Goal: Find specific page/section: Find specific page/section

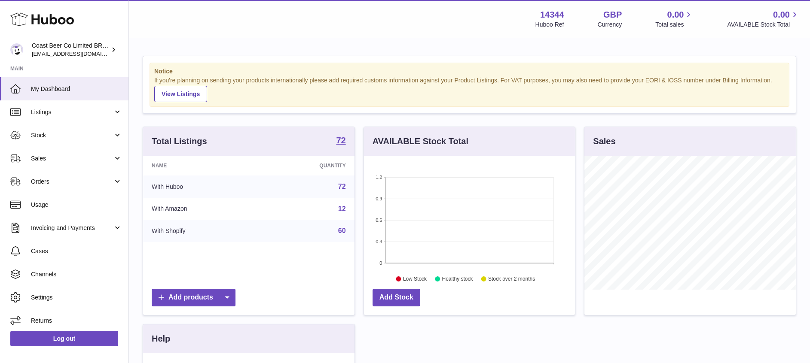
scroll to position [134, 211]
click at [340, 186] on link "72" at bounding box center [342, 186] width 8 height 7
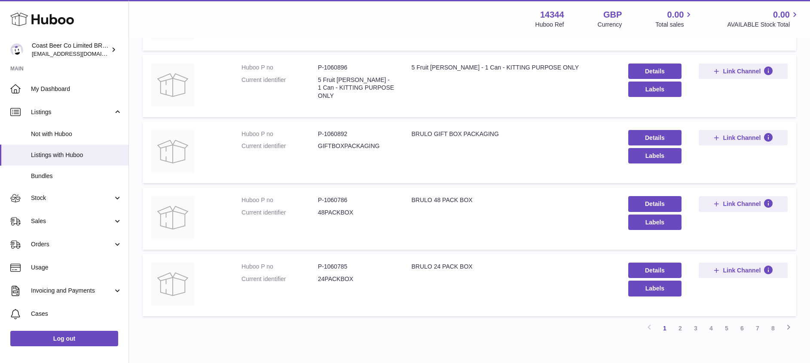
scroll to position [497, 0]
click at [790, 326] on icon at bounding box center [788, 327] width 10 height 11
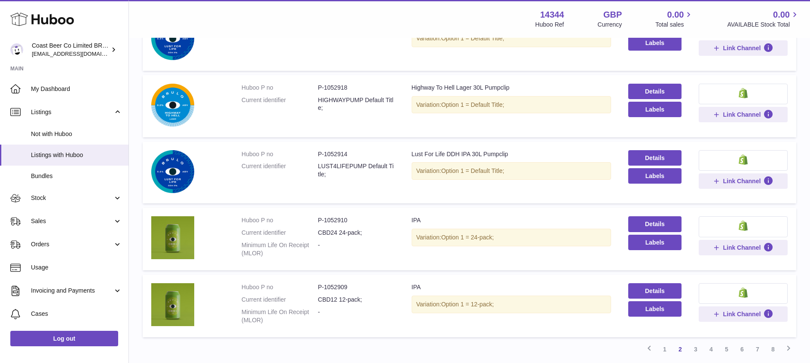
scroll to position [545, 0]
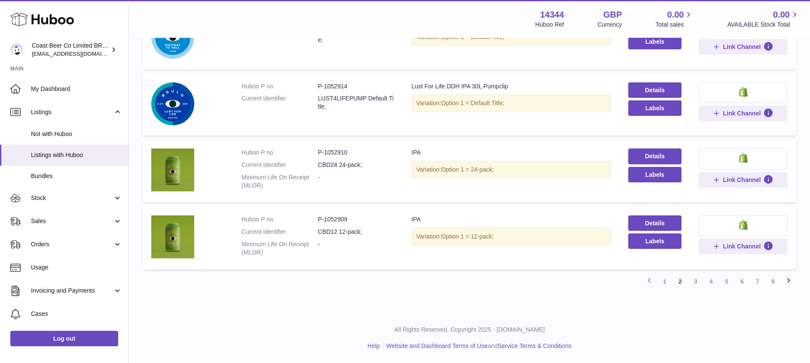
click at [787, 281] on icon at bounding box center [788, 280] width 10 height 11
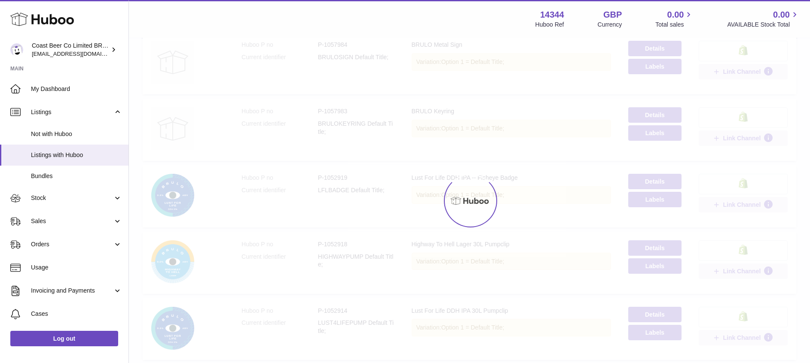
click at [787, 281] on div "Menu Huboo 14344 Huboo Ref GBP Currency 0.00 Total sales 0.00 AVAILABLE Stock T…" at bounding box center [469, 109] width 681 height 858
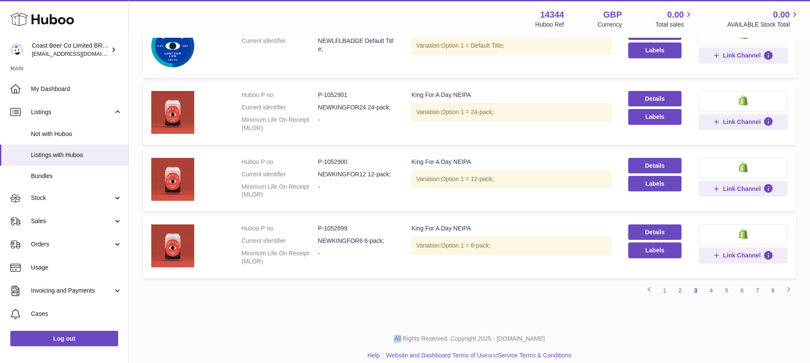
scroll to position [546, 0]
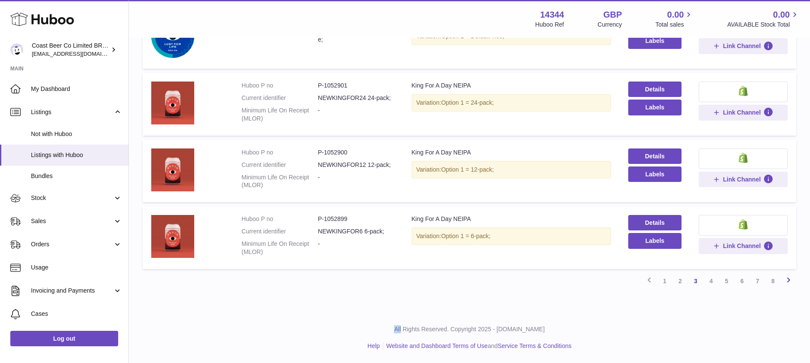
click at [784, 282] on icon at bounding box center [788, 280] width 10 height 11
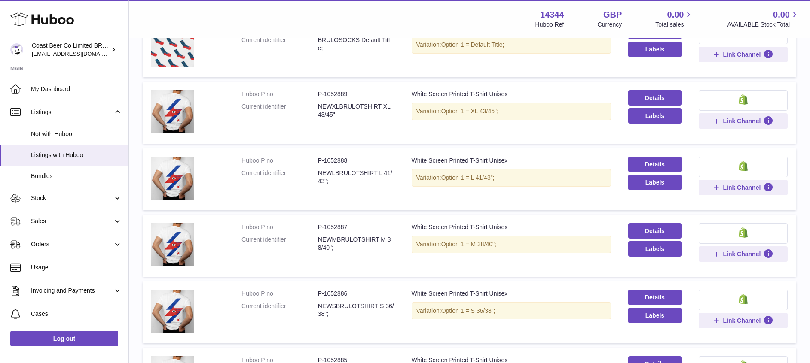
scroll to position [561, 0]
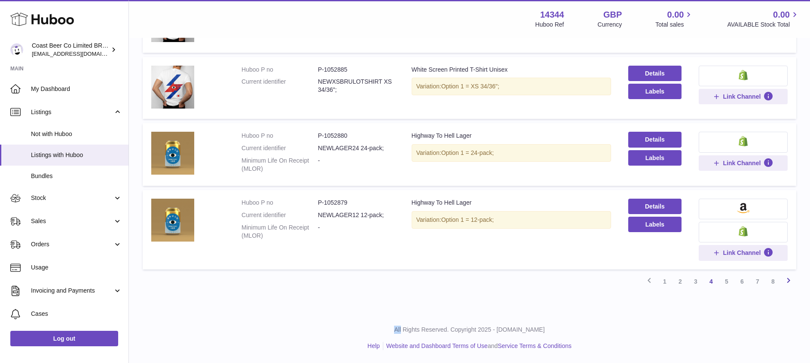
click at [791, 282] on icon at bounding box center [788, 280] width 10 height 11
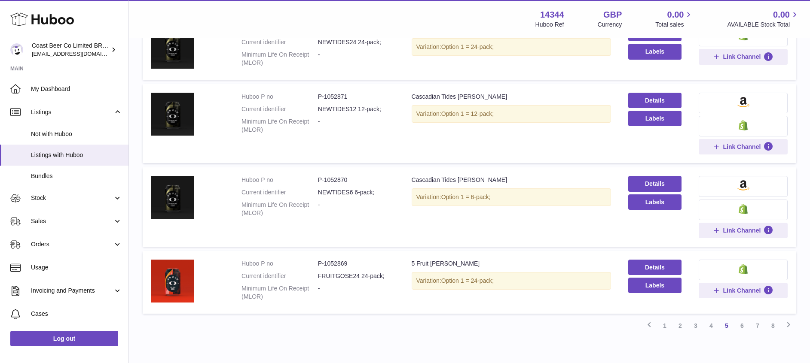
scroll to position [552, 0]
click at [790, 325] on icon at bounding box center [788, 324] width 10 height 11
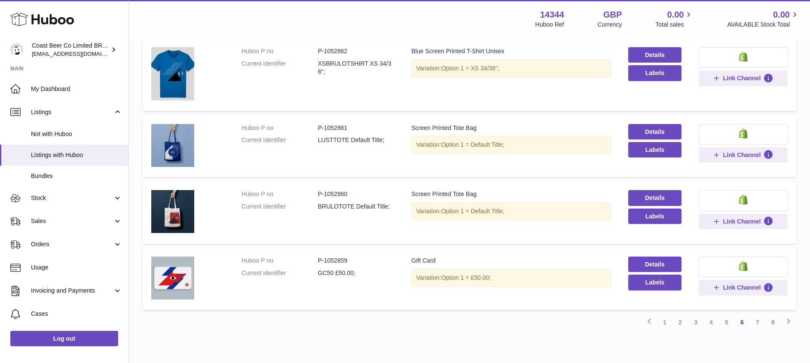
scroll to position [628, 0]
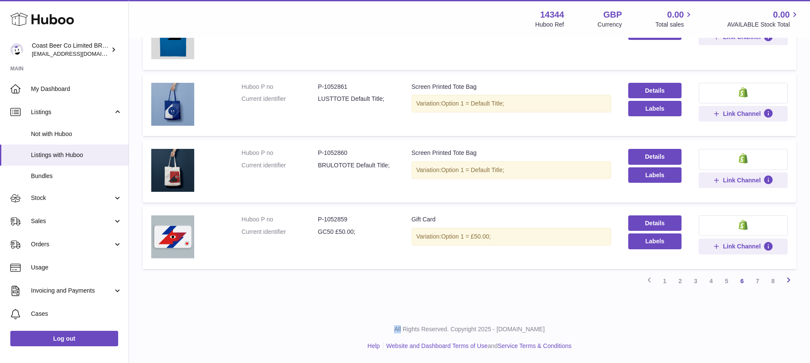
click at [790, 280] on icon at bounding box center [788, 280] width 10 height 11
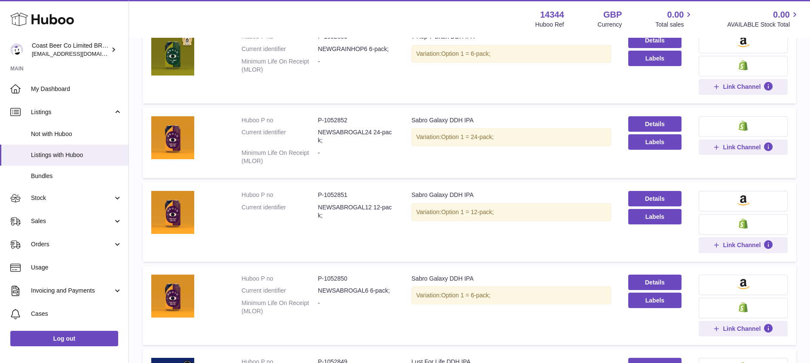
scroll to position [637, 0]
